Goal: Find contact information: Find contact information

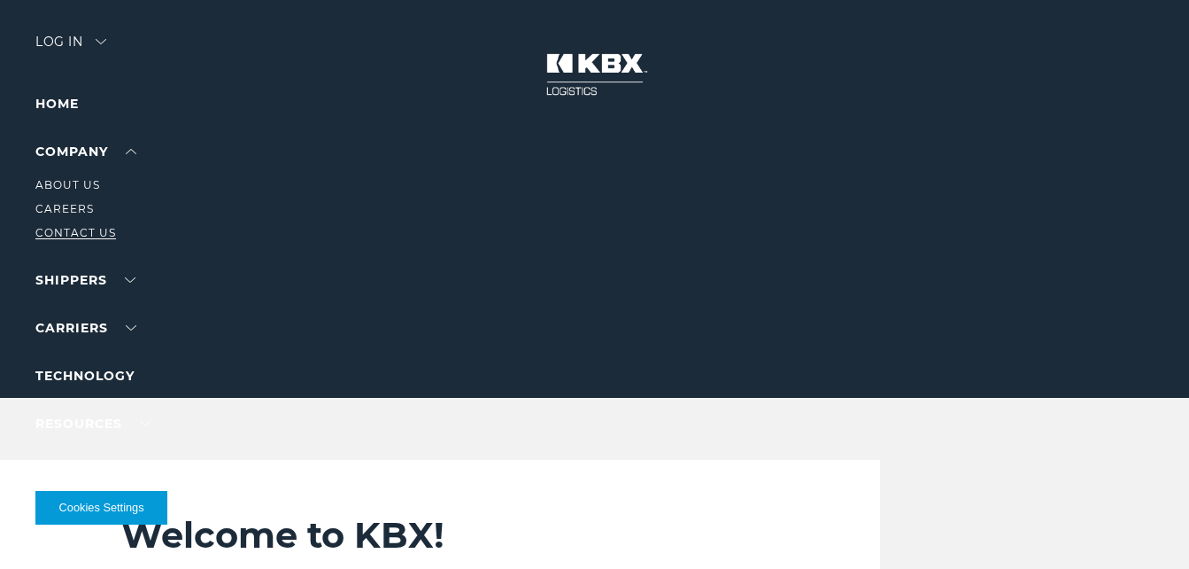
click at [66, 227] on link "Contact Us" at bounding box center [75, 232] width 81 height 13
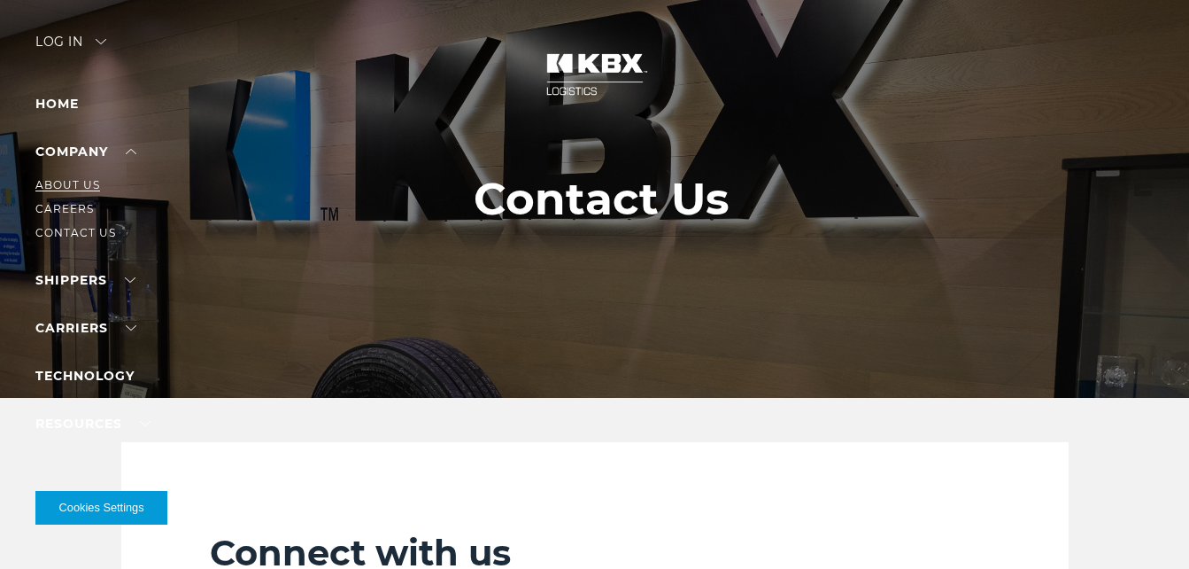
click at [63, 182] on link "About Us" at bounding box center [67, 184] width 65 height 13
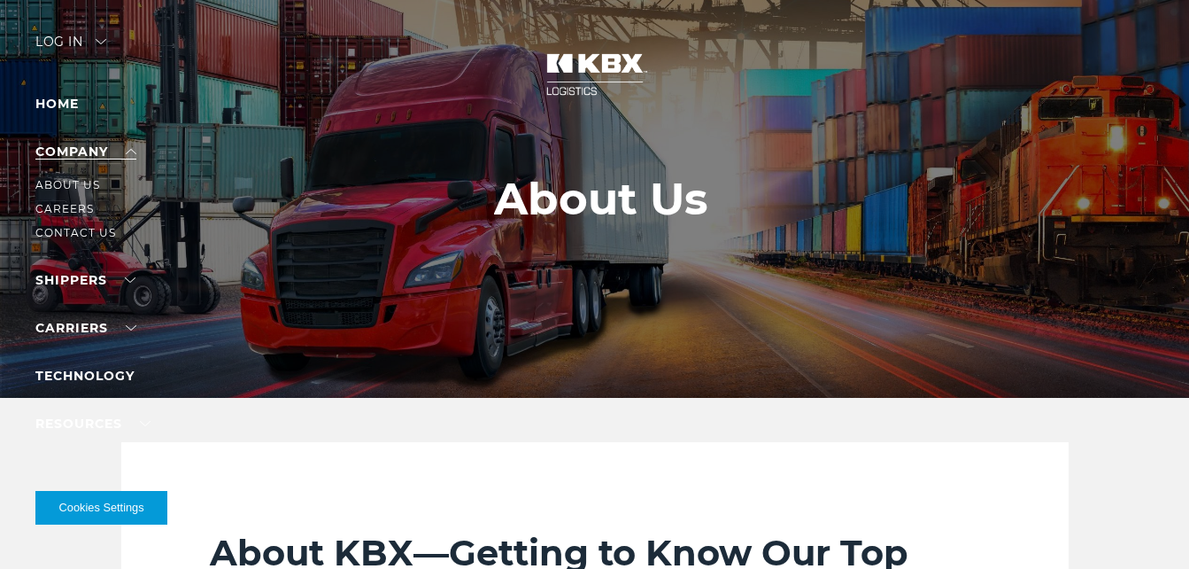
click at [92, 153] on link "Company" at bounding box center [85, 151] width 101 height 16
click at [77, 182] on link "About Us" at bounding box center [67, 184] width 65 height 13
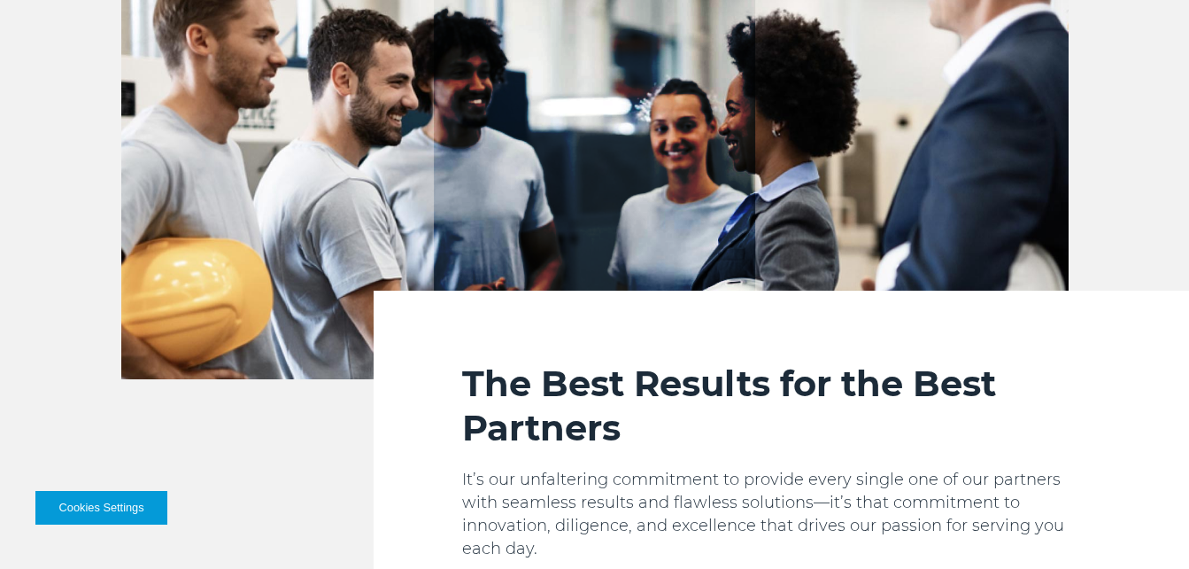
scroll to position [2484, 0]
